Goal: Task Accomplishment & Management: Manage account settings

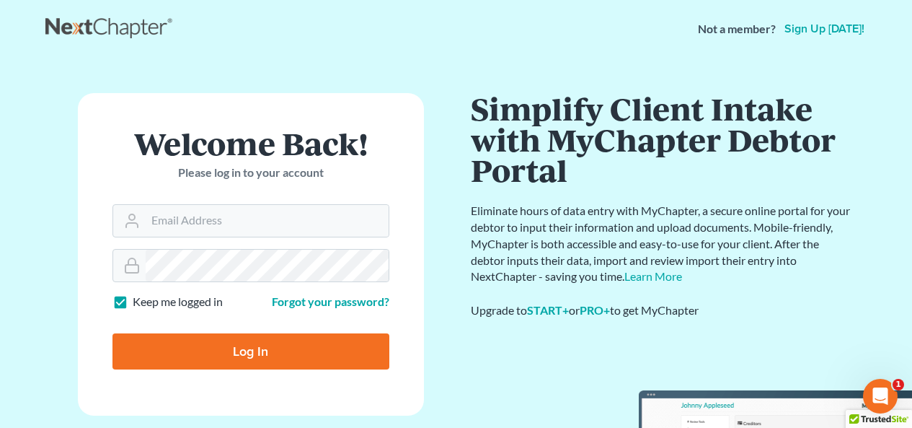
drag, startPoint x: 392, startPoint y: 3, endPoint x: 352, endPoint y: 50, distance: 62.4
click at [352, 50] on nav "Not a member? Sign up today!" at bounding box center [456, 29] width 912 height 58
click at [298, 226] on input "Email Address" at bounding box center [267, 221] width 243 height 32
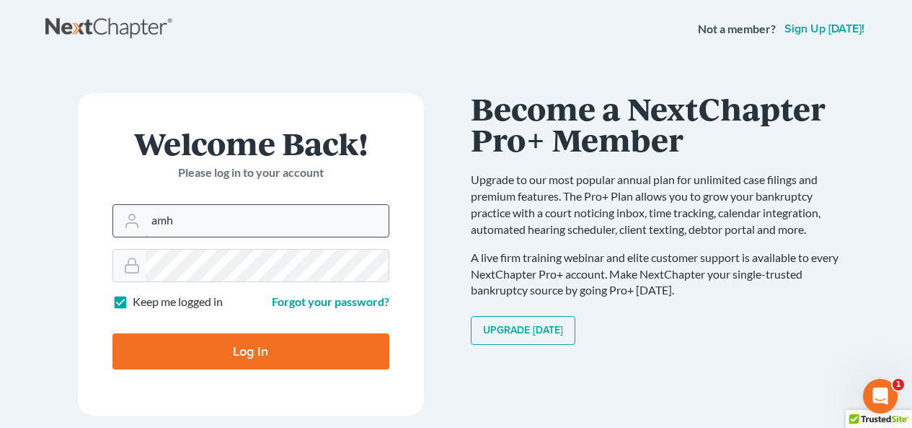
type input "amh@dimentfirm.com"
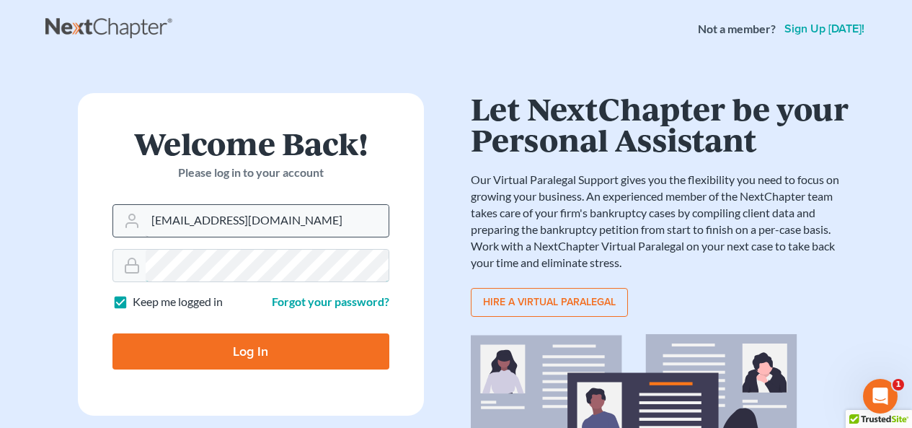
click at [113, 243] on input "Log In" at bounding box center [251, 351] width 277 height 36
type input "Thinking..."
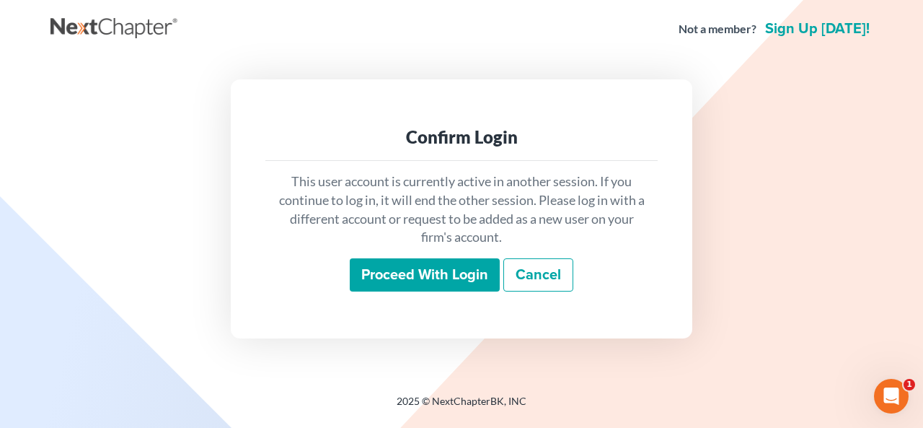
click at [397, 253] on div "This user account is currently active in another session. If you continue to lo…" at bounding box center [461, 232] width 392 height 142
click at [392, 281] on input "Proceed with login" at bounding box center [425, 274] width 150 height 33
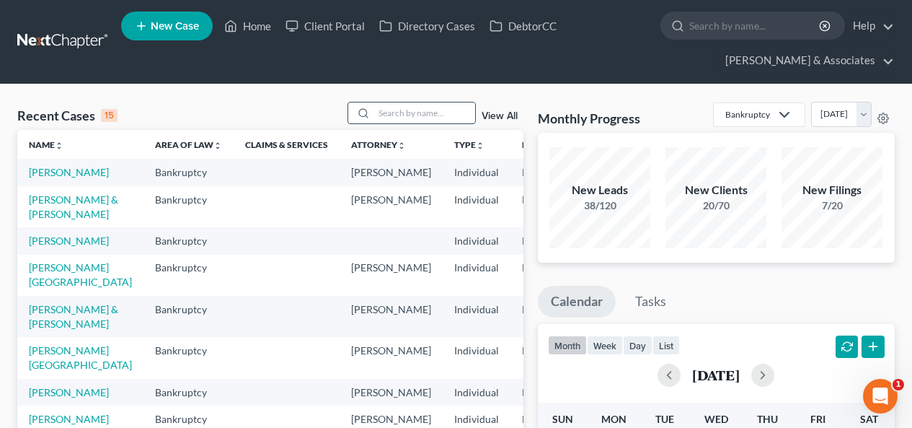
click at [418, 117] on input "search" at bounding box center [424, 112] width 101 height 21
click at [54, 180] on td "[PERSON_NAME]" at bounding box center [80, 172] width 126 height 27
click at [43, 178] on link "[PERSON_NAME]" at bounding box center [69, 172] width 80 height 12
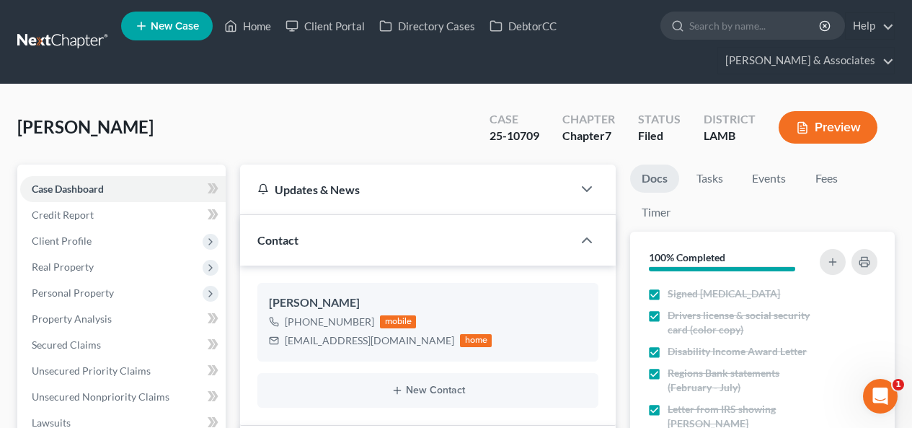
scroll to position [1479, 0]
click at [770, 179] on link "Events" at bounding box center [769, 178] width 57 height 28
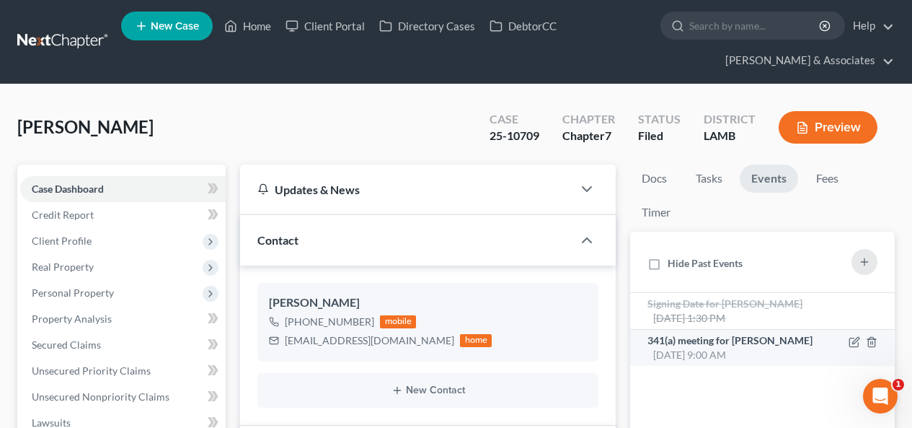
click at [726, 355] on span "[DATE] 9:00 AM" at bounding box center [689, 354] width 73 height 12
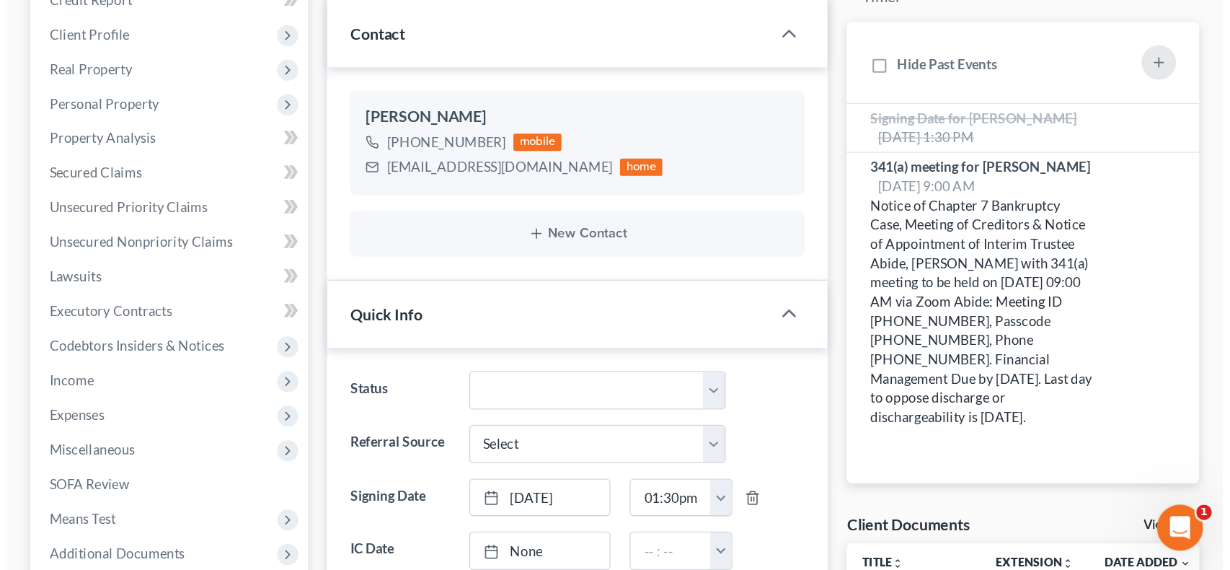
scroll to position [216, 0]
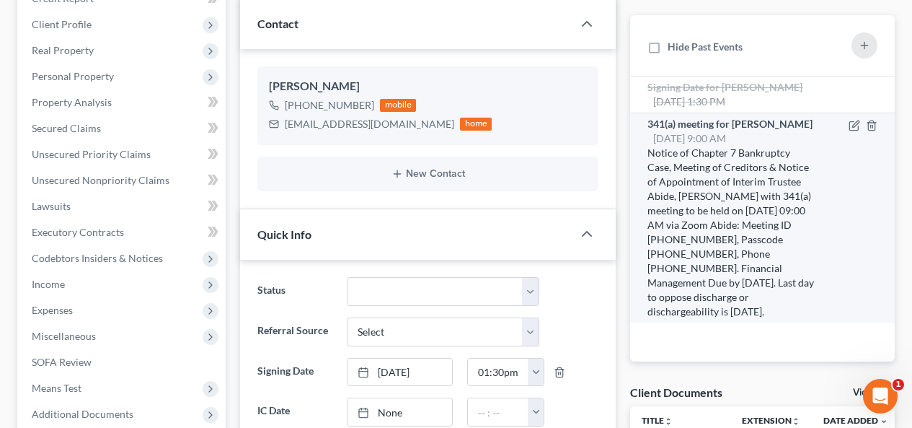
click at [816, 129] on div "341(a) meeting for [PERSON_NAME] [DATE] 9:00 AM" at bounding box center [732, 131] width 169 height 29
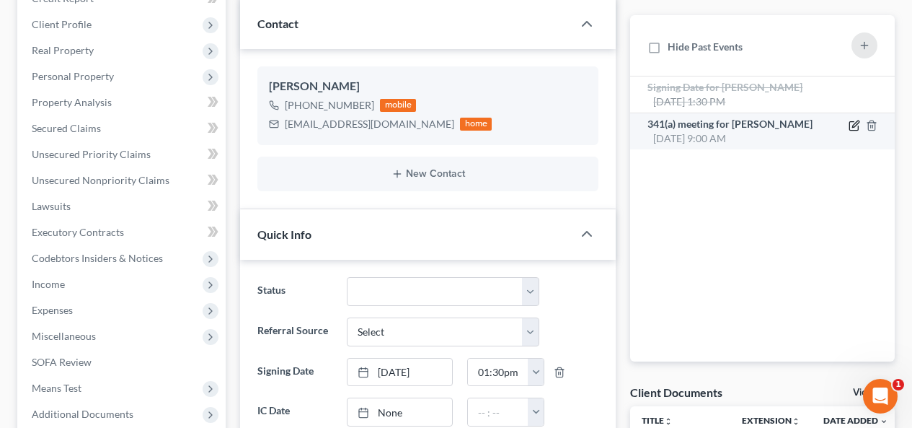
click at [858, 123] on icon "button" at bounding box center [855, 123] width 6 height 6
select select "Days"
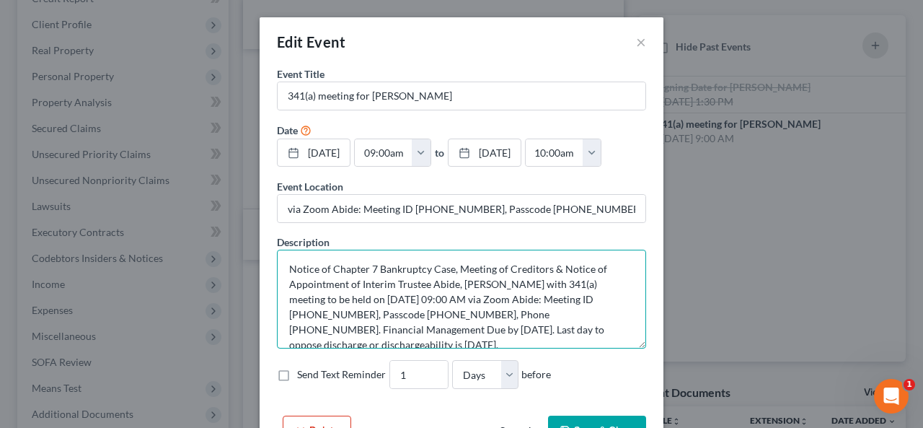
drag, startPoint x: 552, startPoint y: 295, endPoint x: 601, endPoint y: 294, distance: 49.8
click at [601, 294] on textarea "Notice of Chapter 7 Bankruptcy Case, Meeting of Creditors & Notice of Appointme…" at bounding box center [461, 299] width 369 height 99
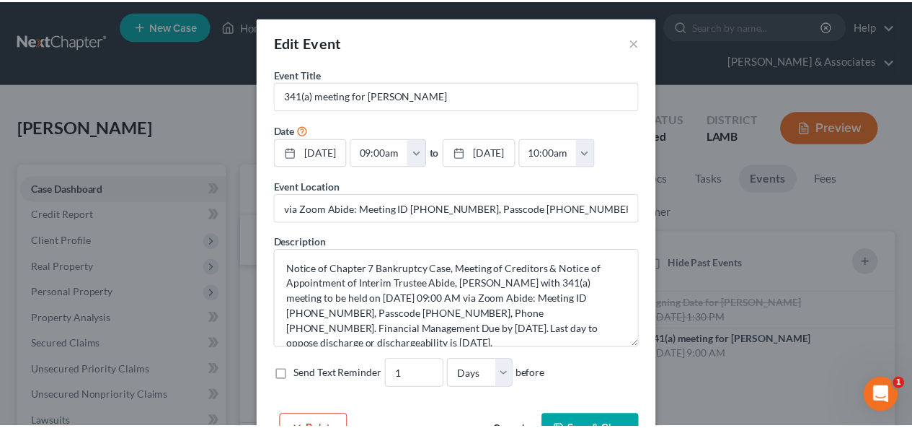
scroll to position [1199, 0]
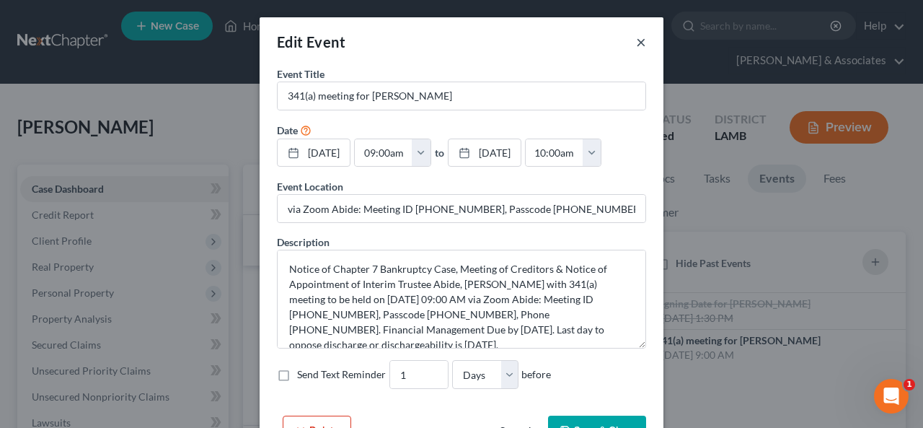
click at [637, 40] on button "×" at bounding box center [641, 41] width 10 height 17
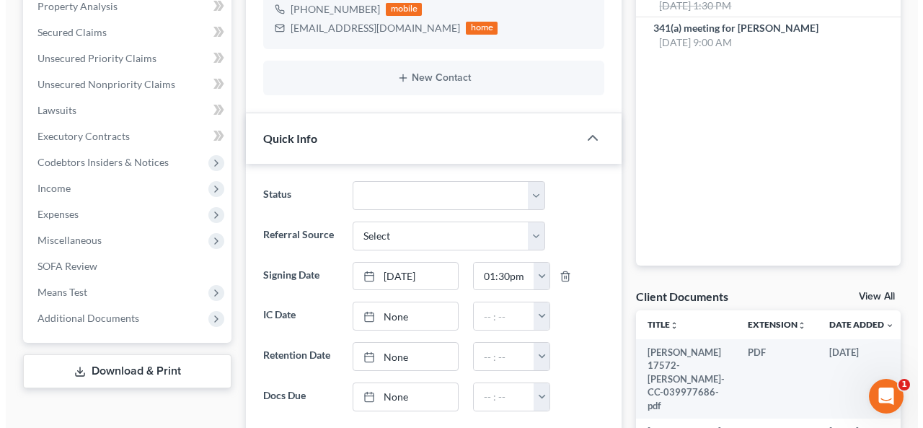
scroll to position [144, 0]
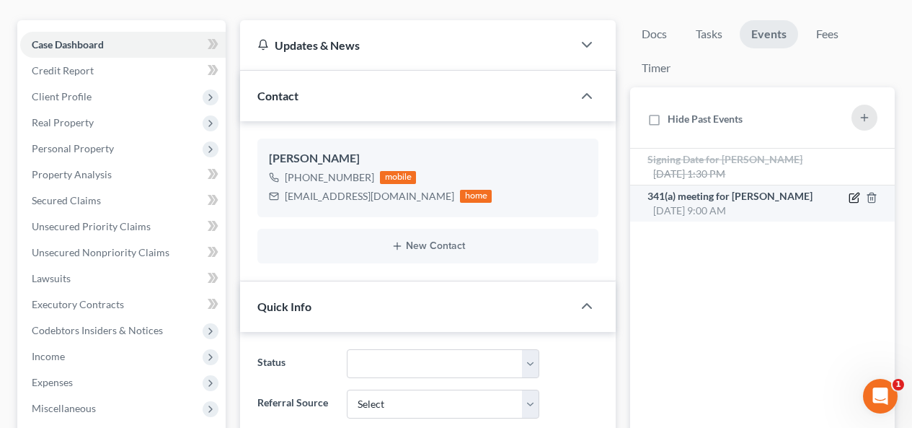
click at [852, 200] on icon "button" at bounding box center [855, 198] width 12 height 12
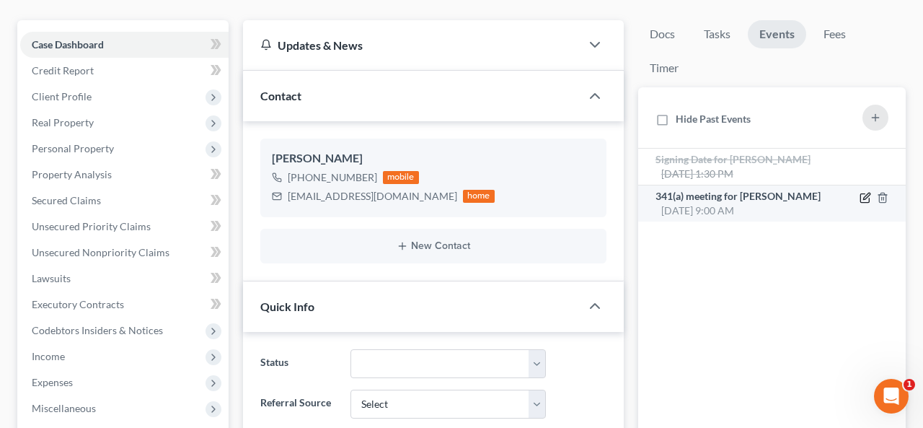
select select "Days"
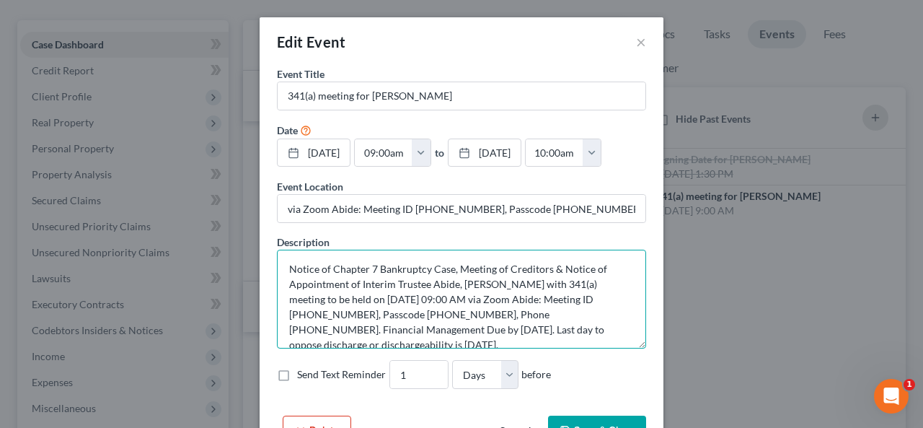
drag, startPoint x: 552, startPoint y: 299, endPoint x: 611, endPoint y: 296, distance: 59.2
click at [611, 296] on textarea "Notice of Chapter 7 Bankruptcy Case, Meeting of Creditors & Notice of Appointme…" at bounding box center [461, 299] width 369 height 99
click at [342, 309] on textarea "Notice of Chapter 7 Bankruptcy Case, Meeting of Creditors & Notice of Appointme…" at bounding box center [461, 299] width 369 height 99
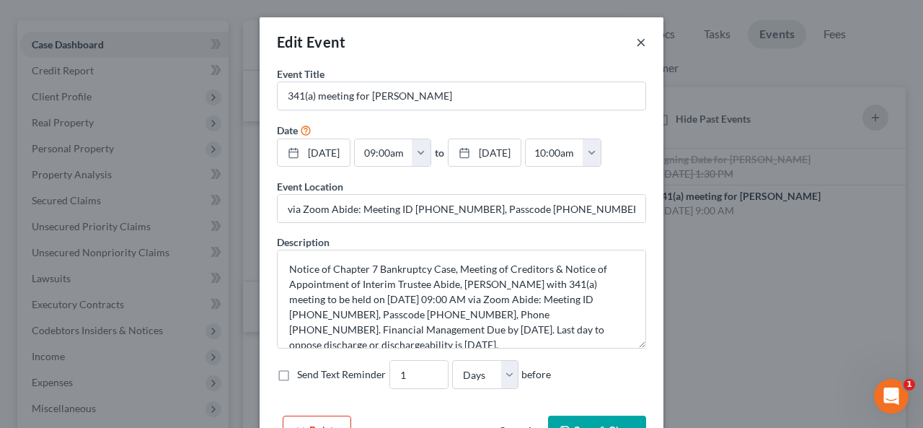
click at [636, 42] on button "×" at bounding box center [641, 41] width 10 height 17
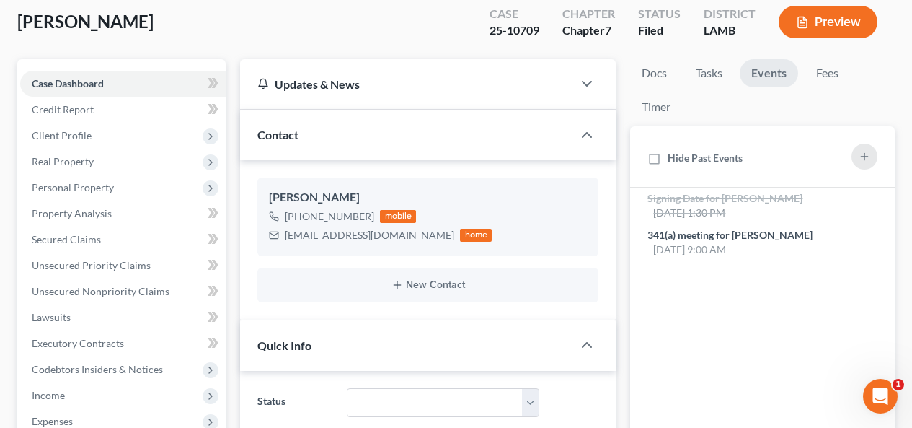
scroll to position [0, 0]
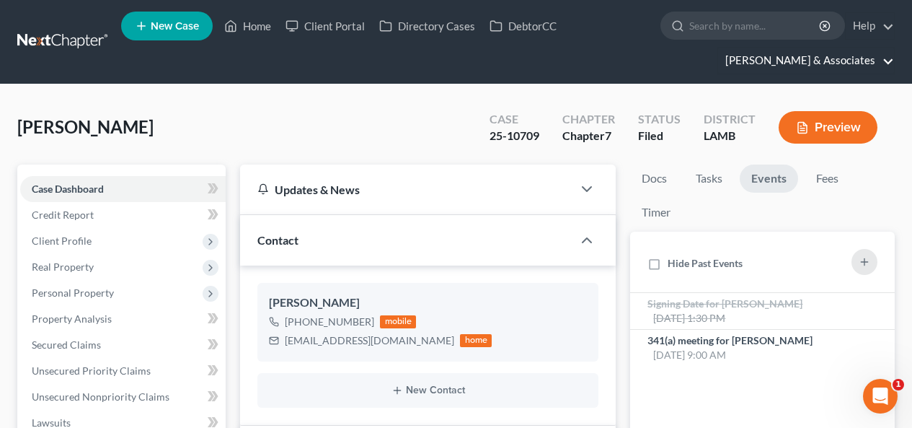
click at [874, 55] on link "[PERSON_NAME] & Associates" at bounding box center [806, 61] width 176 height 26
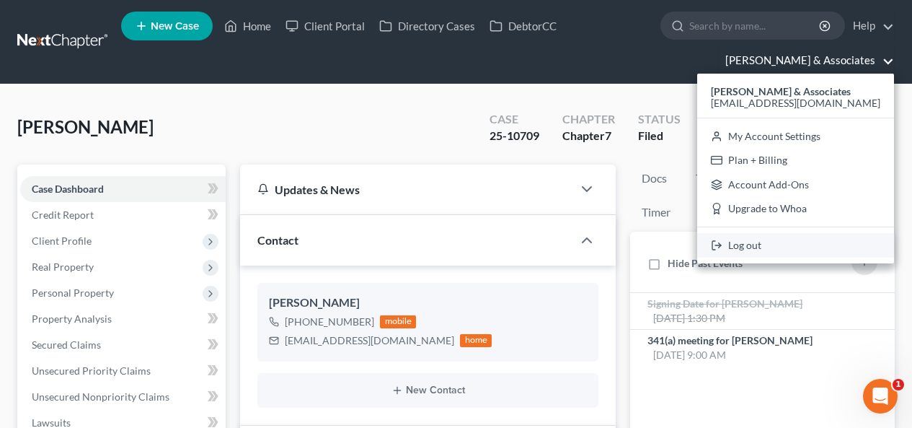
click at [825, 247] on link "Log out" at bounding box center [795, 245] width 197 height 25
